Goal: Navigation & Orientation: Go to known website

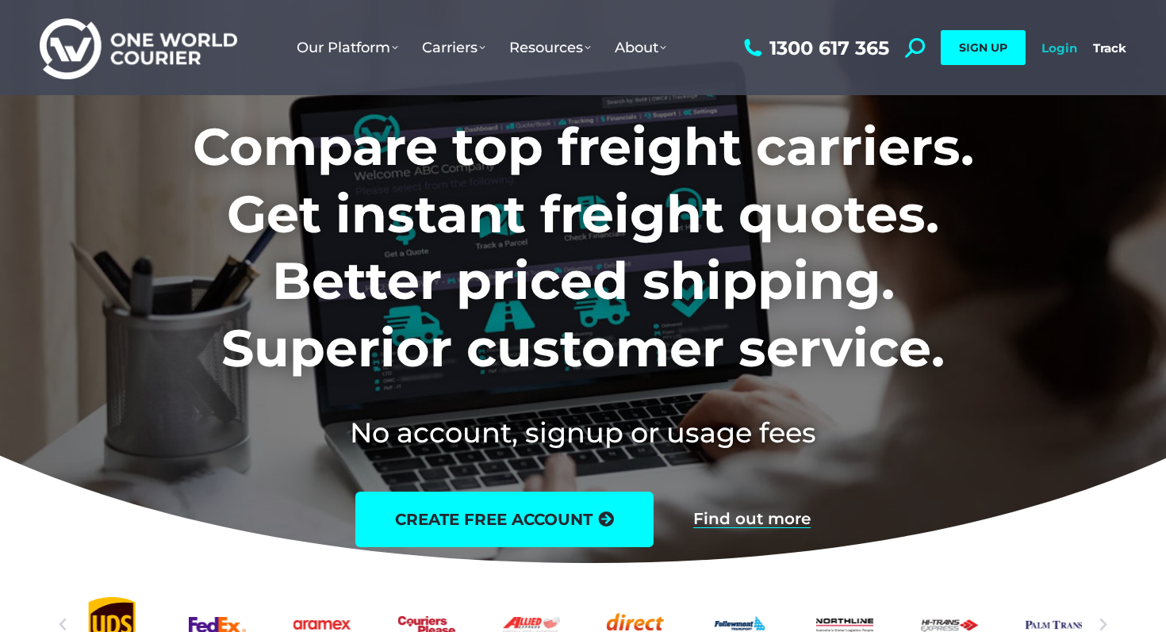
click at [1066, 52] on link "Login" at bounding box center [1060, 47] width 36 height 15
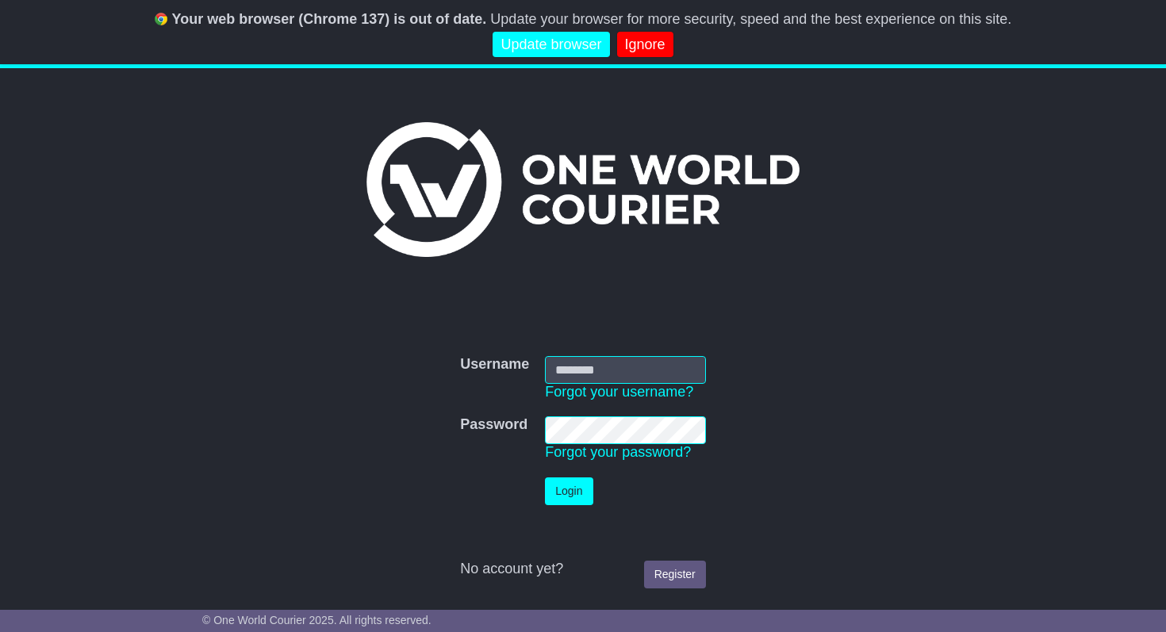
click at [653, 371] on input "Username" at bounding box center [625, 370] width 161 height 28
click at [654, 371] on input "Username" at bounding box center [625, 370] width 161 height 28
